Goal: Information Seeking & Learning: Learn about a topic

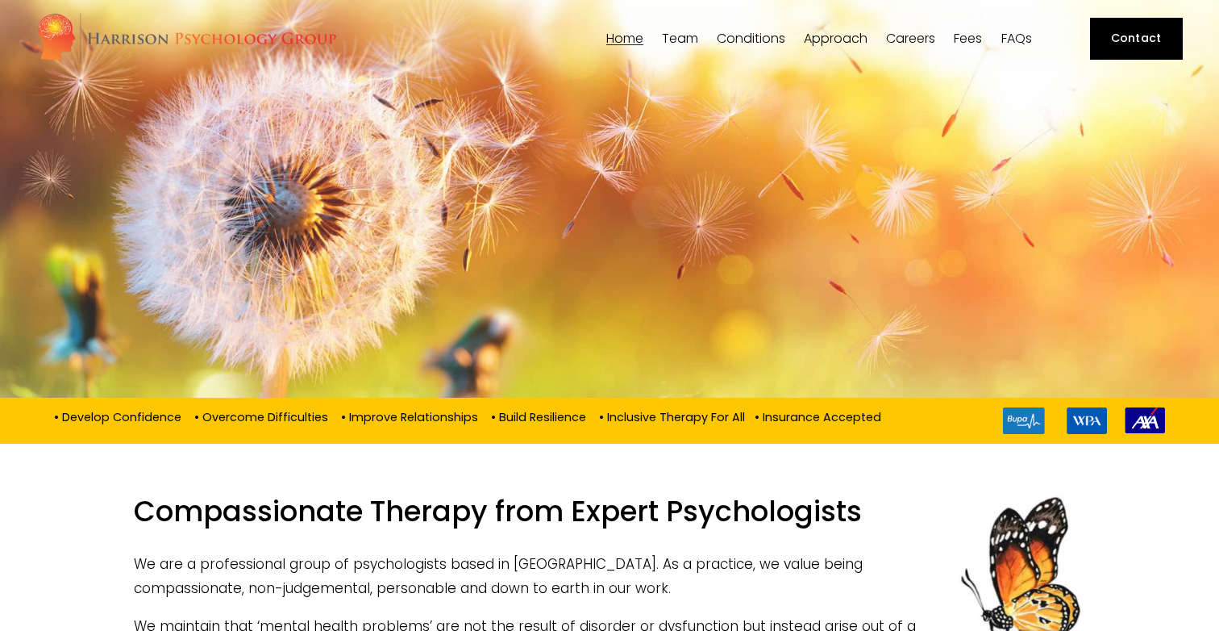
click at [0, 0] on span "OCD & Obsessions" at bounding box center [0, 0] width 0 height 0
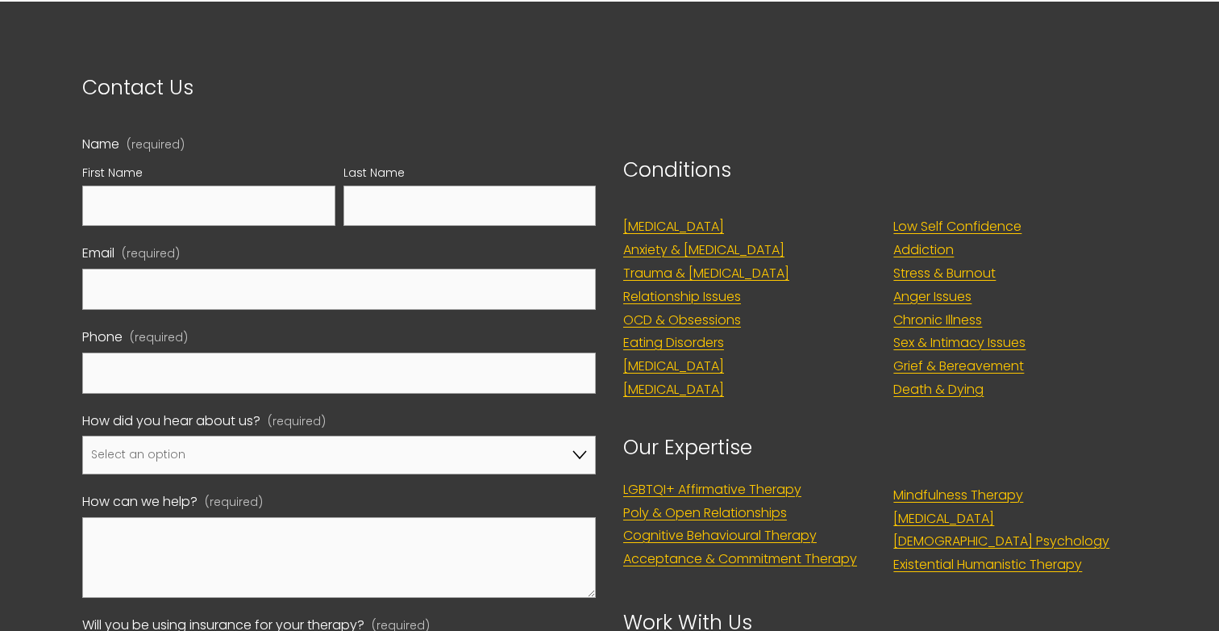
scroll to position [1703, 0]
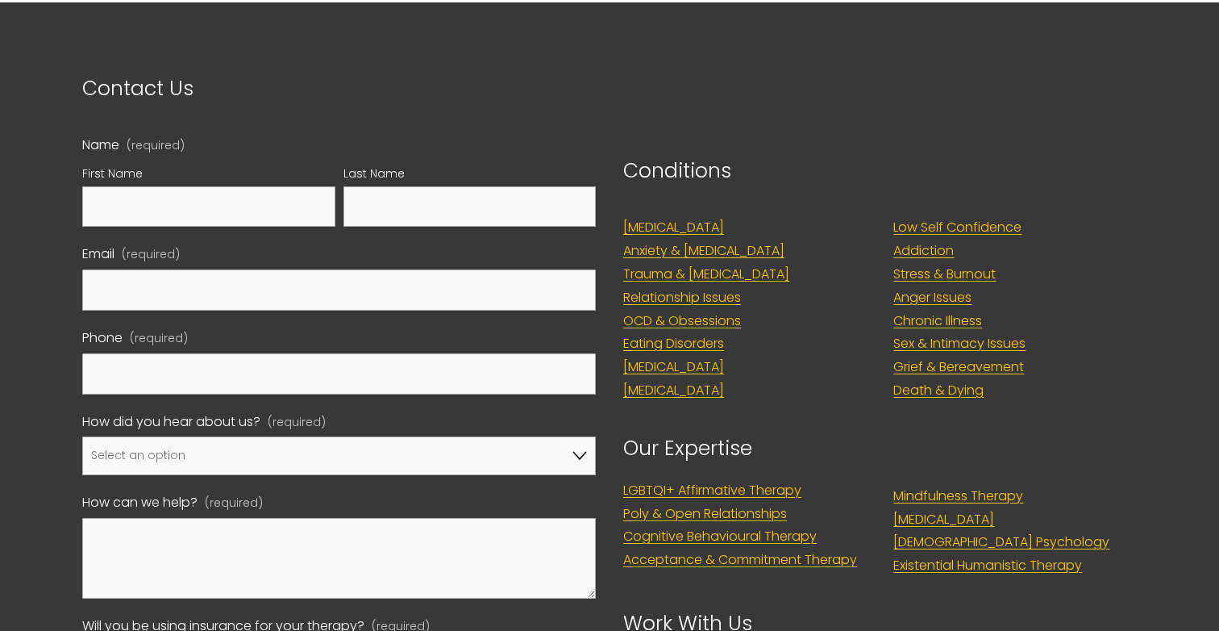
click at [737, 310] on link "Relationship Issues" at bounding box center [682, 297] width 118 height 23
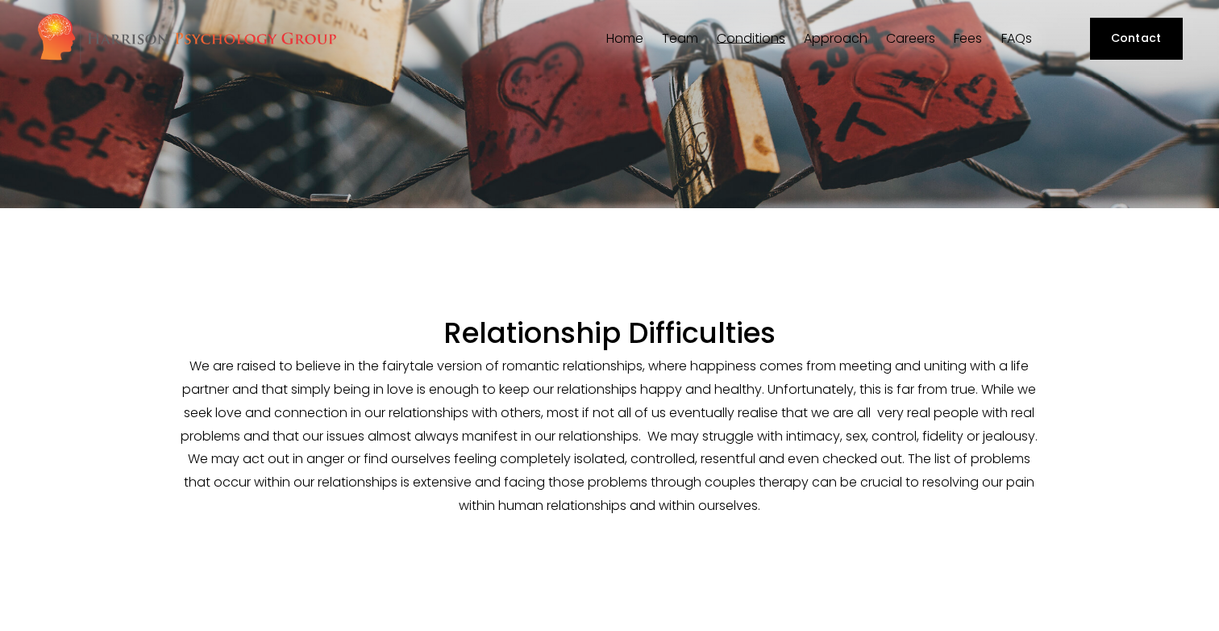
click at [0, 0] on span "Stress & Burnout" at bounding box center [0, 0] width 0 height 0
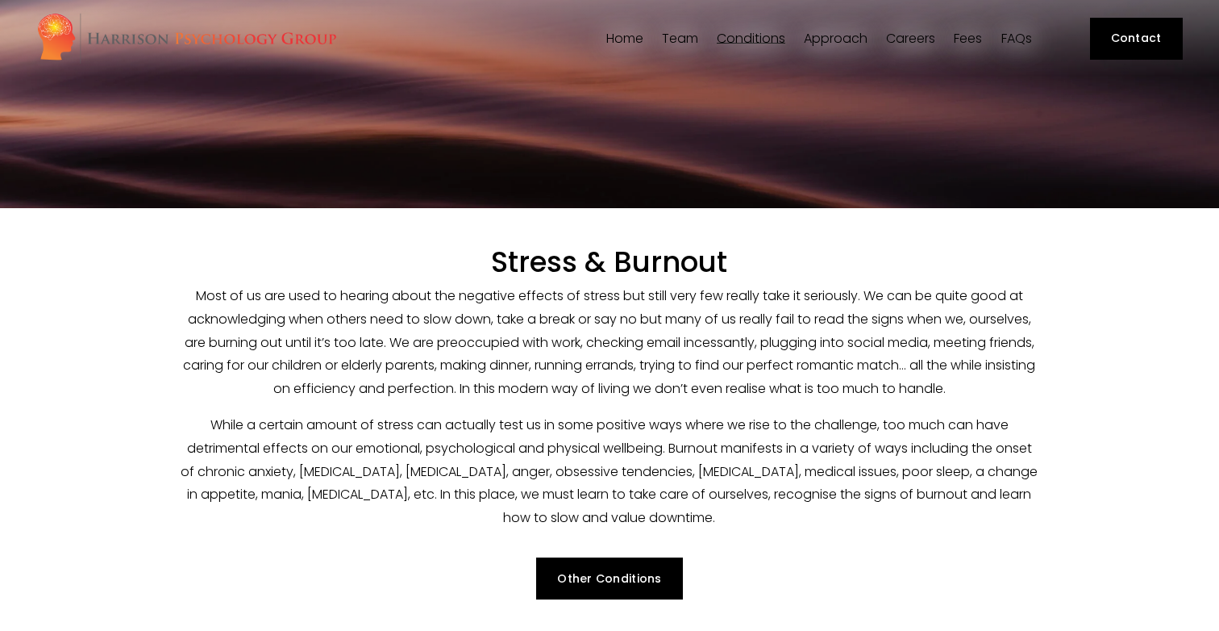
click at [977, 38] on link "Fees" at bounding box center [968, 38] width 28 height 15
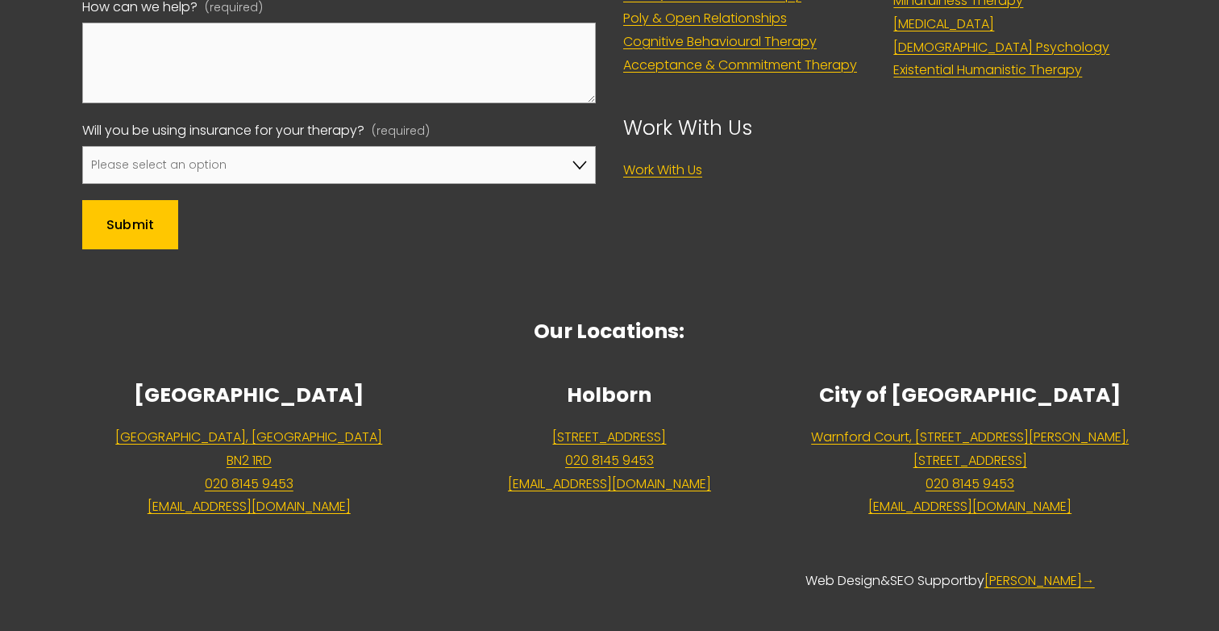
scroll to position [1440, 0]
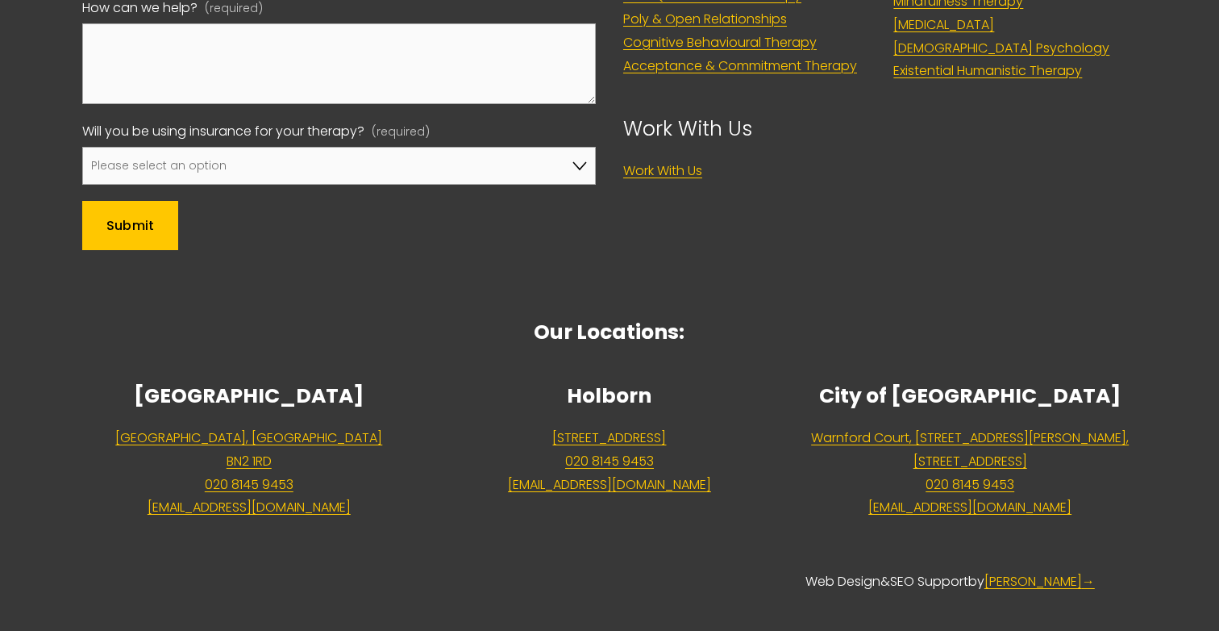
click at [960, 427] on link "Warnford Court, 29 Throgmorton Street, London, EC2N 2AT" at bounding box center [970, 450] width 318 height 47
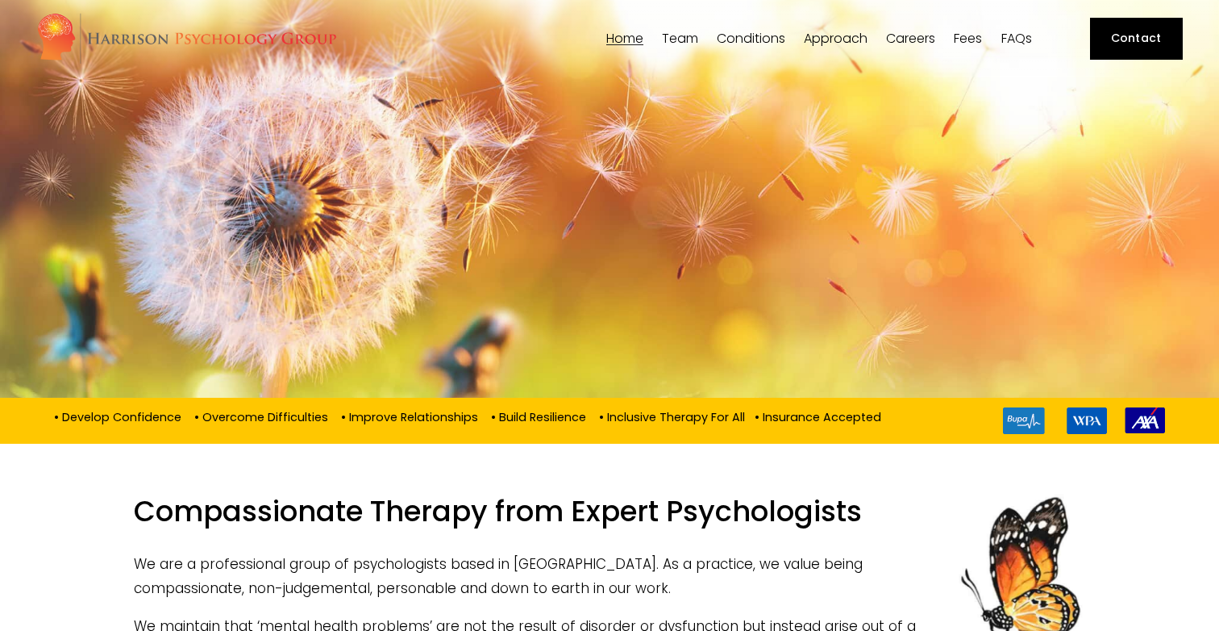
click at [689, 44] on span "Team" at bounding box center [680, 38] width 36 height 13
click at [970, 39] on link "Fees" at bounding box center [968, 38] width 28 height 15
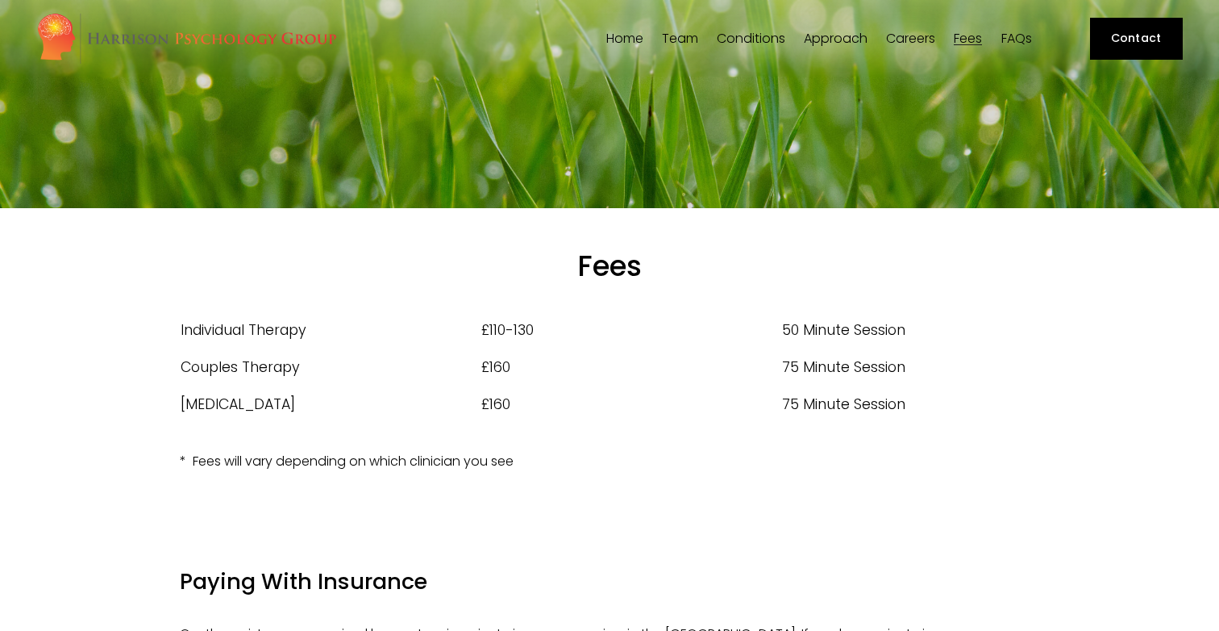
click at [1023, 40] on link "FAQs" at bounding box center [1017, 38] width 31 height 15
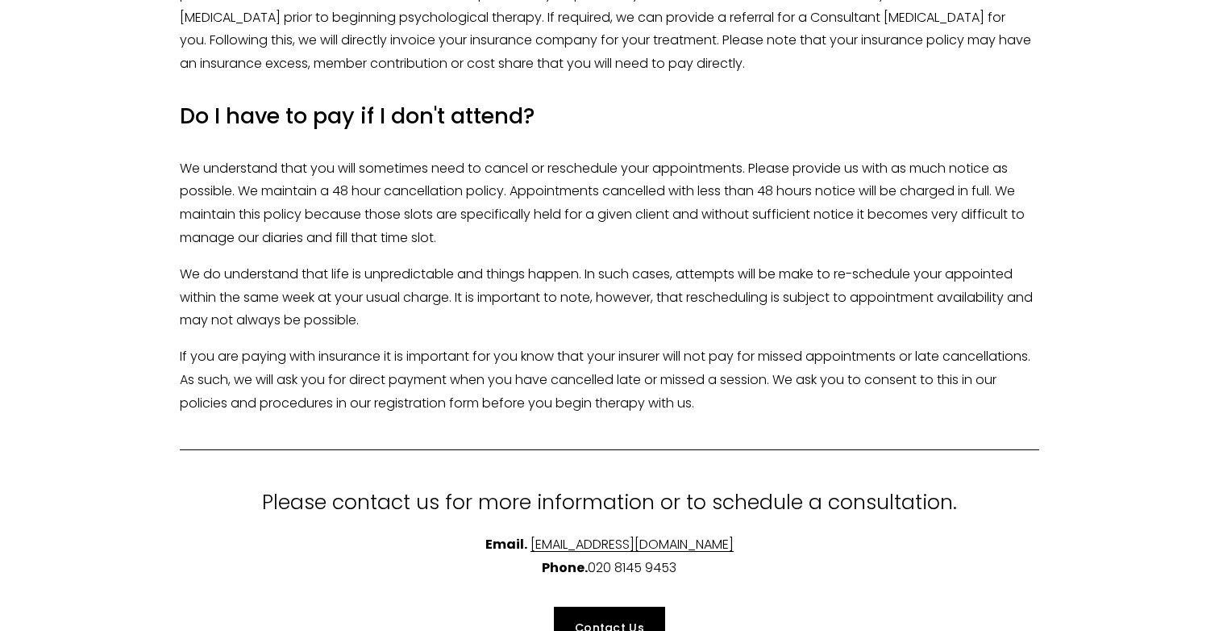
scroll to position [3771, 0]
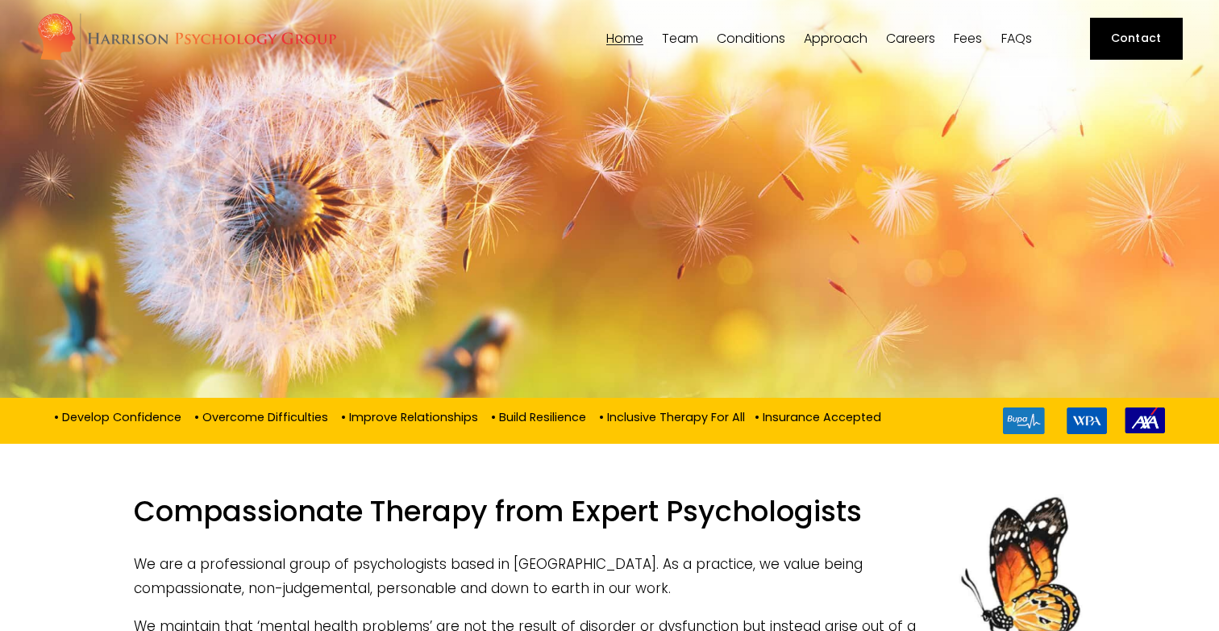
click at [686, 42] on span "Team" at bounding box center [680, 38] width 36 height 13
click at [686, 40] on span "Team" at bounding box center [680, 38] width 36 height 13
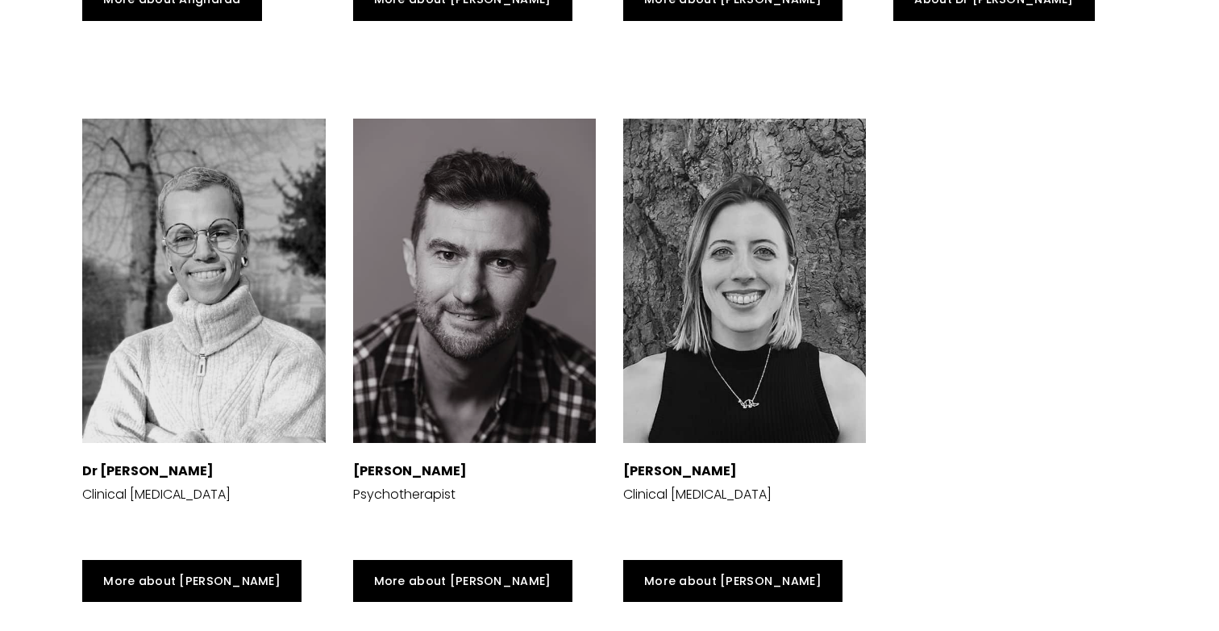
scroll to position [4283, 0]
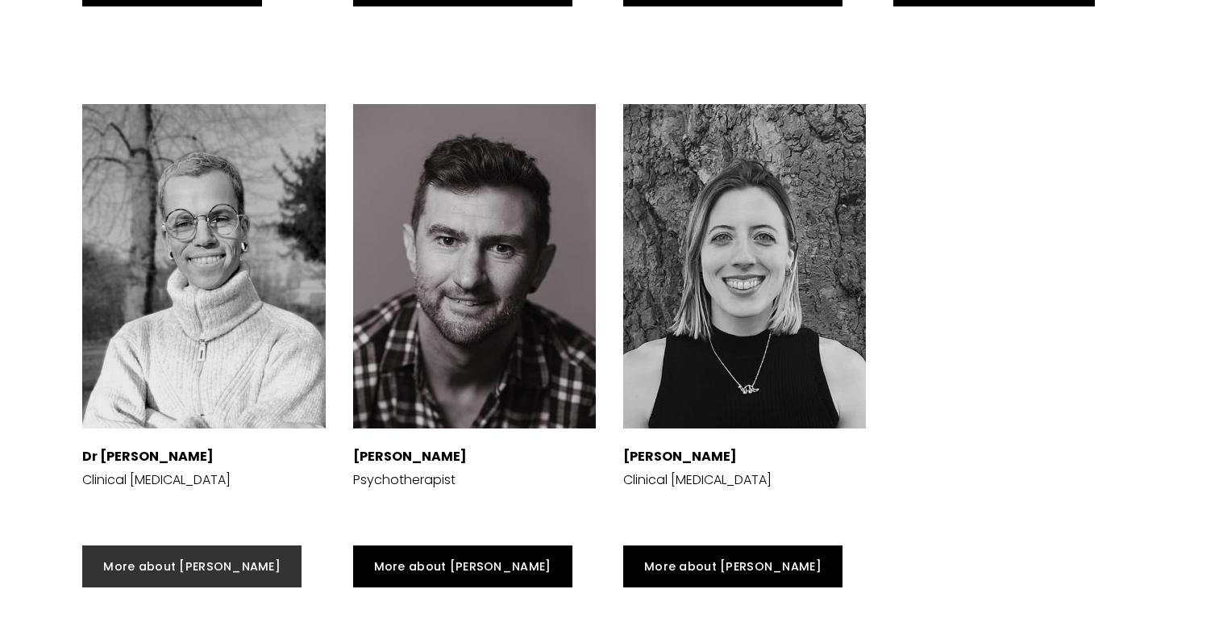
click at [174, 545] on link "More about [PERSON_NAME]" at bounding box center [191, 566] width 219 height 42
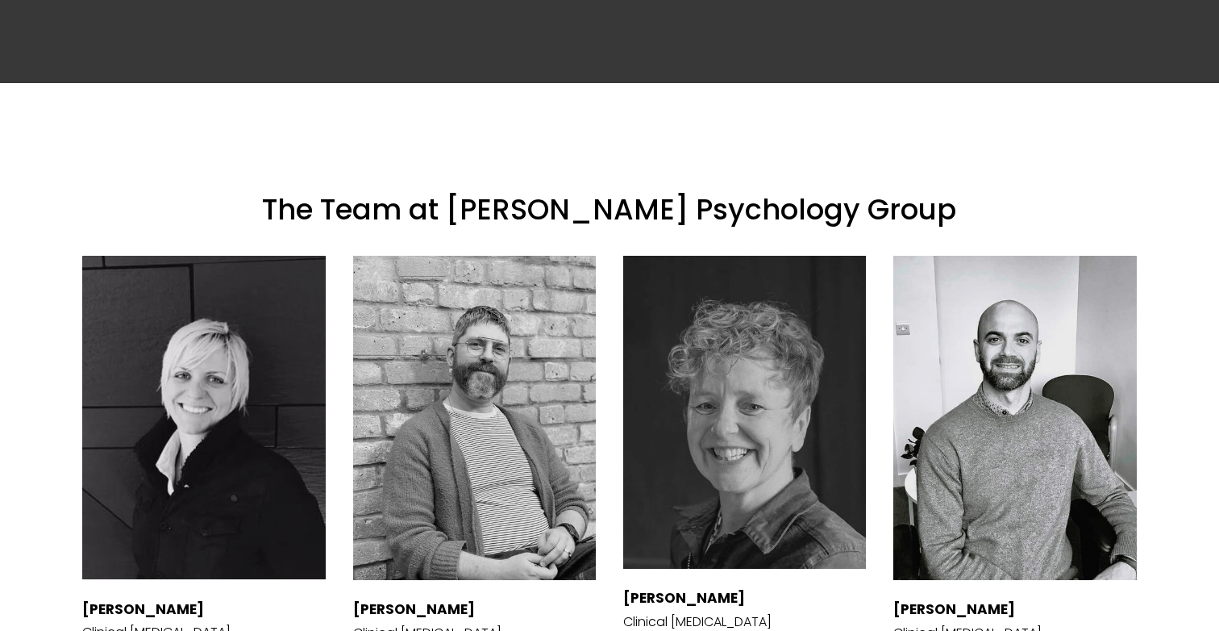
scroll to position [2343, 0]
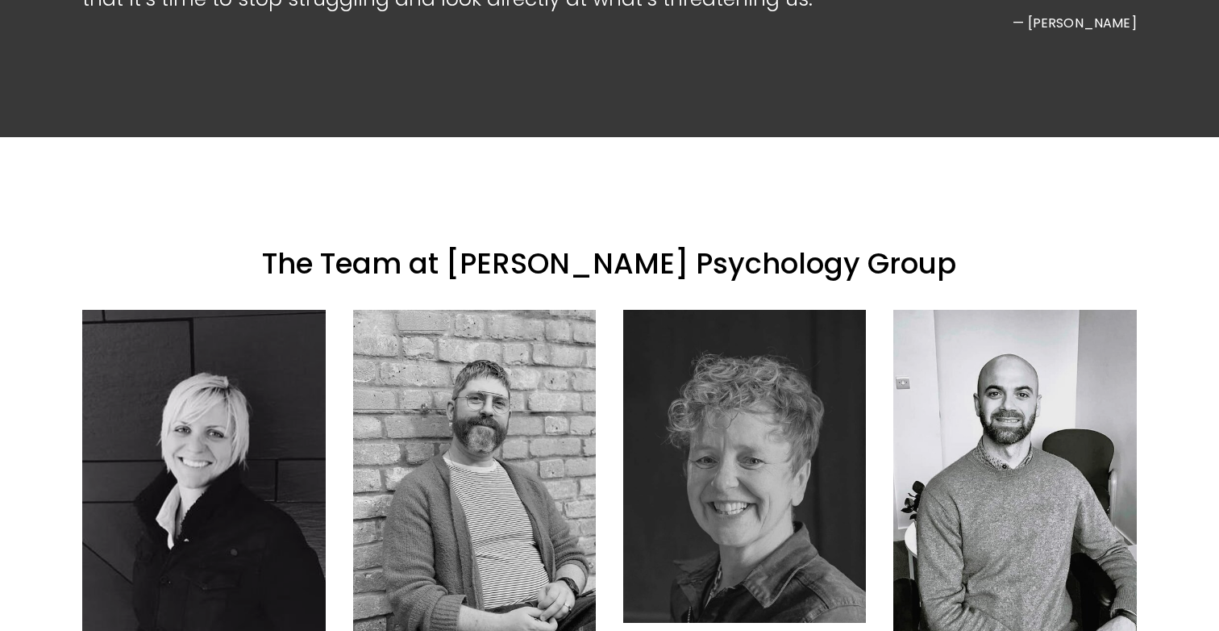
click at [973, 382] on div at bounding box center [1014, 472] width 243 height 324
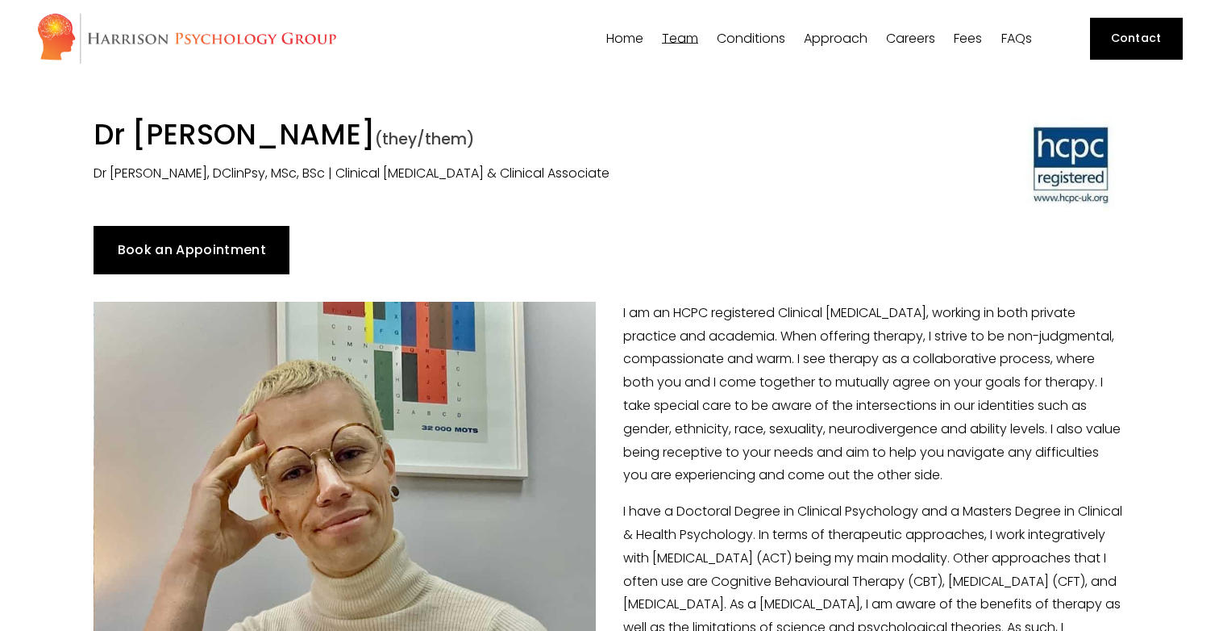
scroll to position [2, 0]
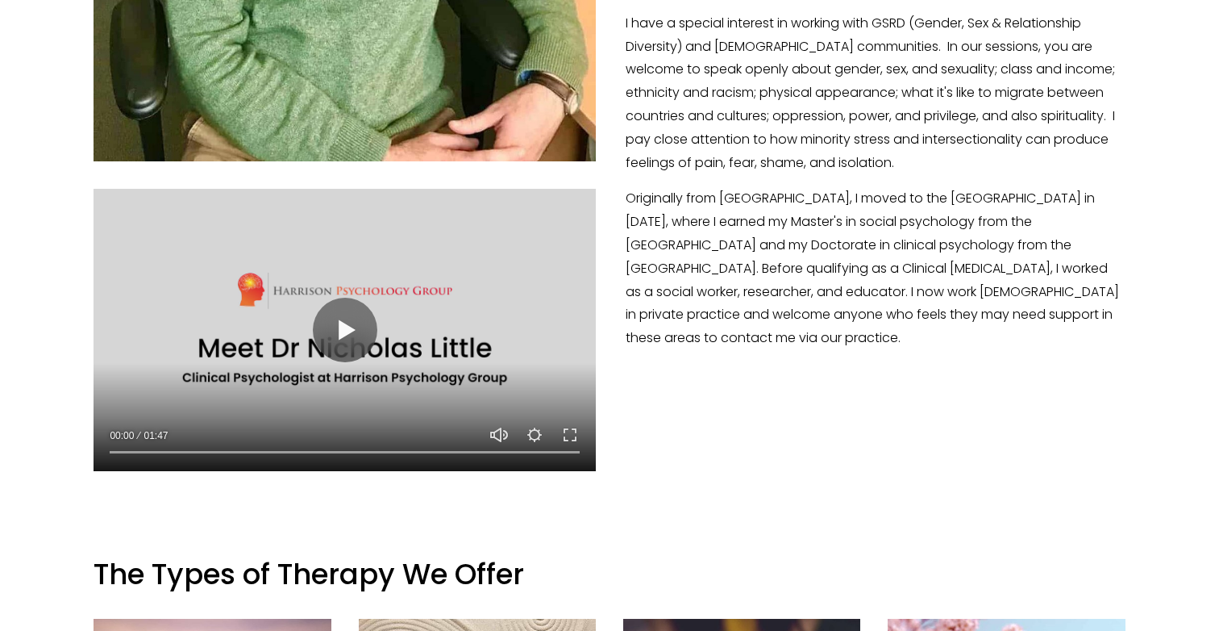
scroll to position [872, 0]
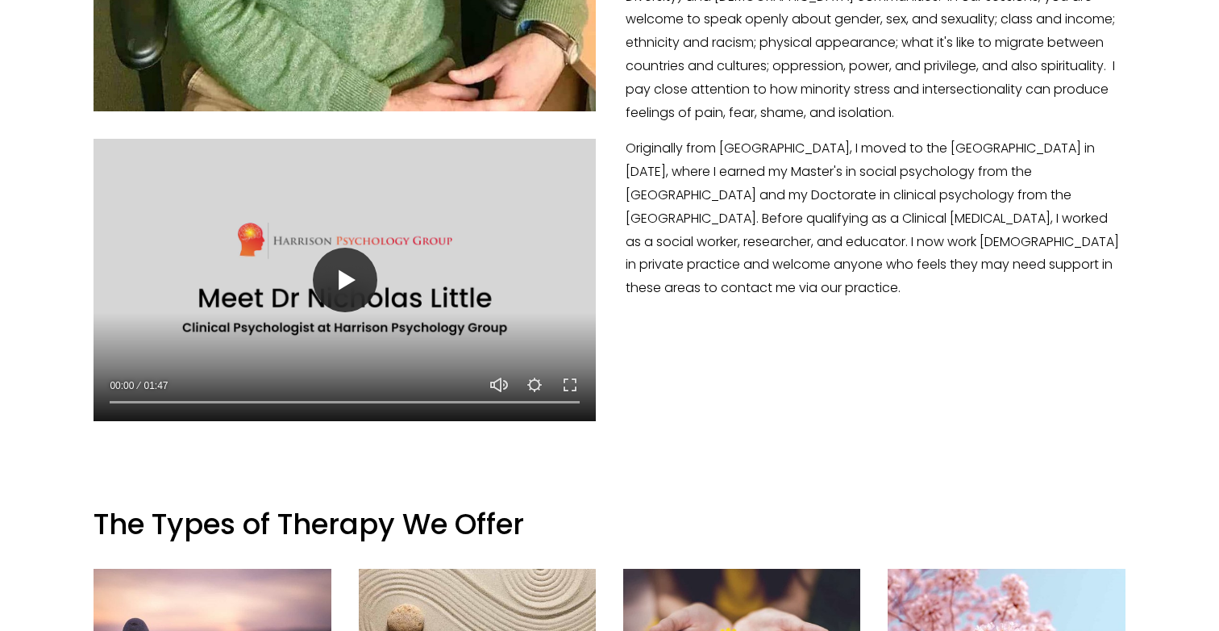
click at [345, 280] on button "Play" at bounding box center [345, 280] width 65 height 65
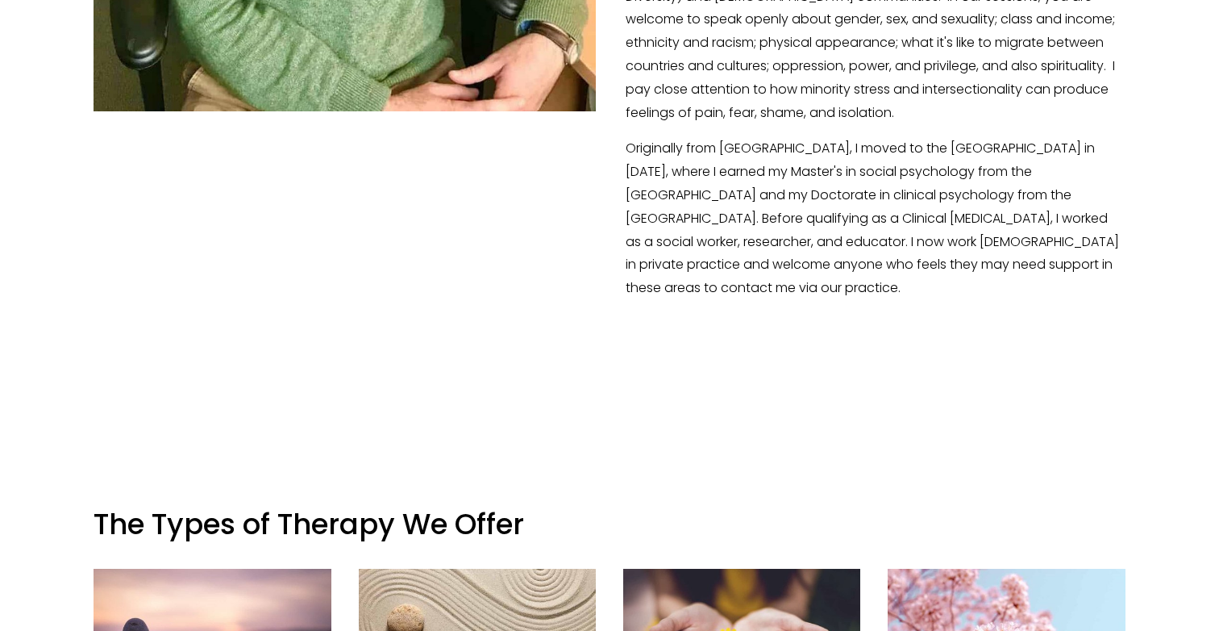
type input "20.47"
